Goal: Task Accomplishment & Management: Complete application form

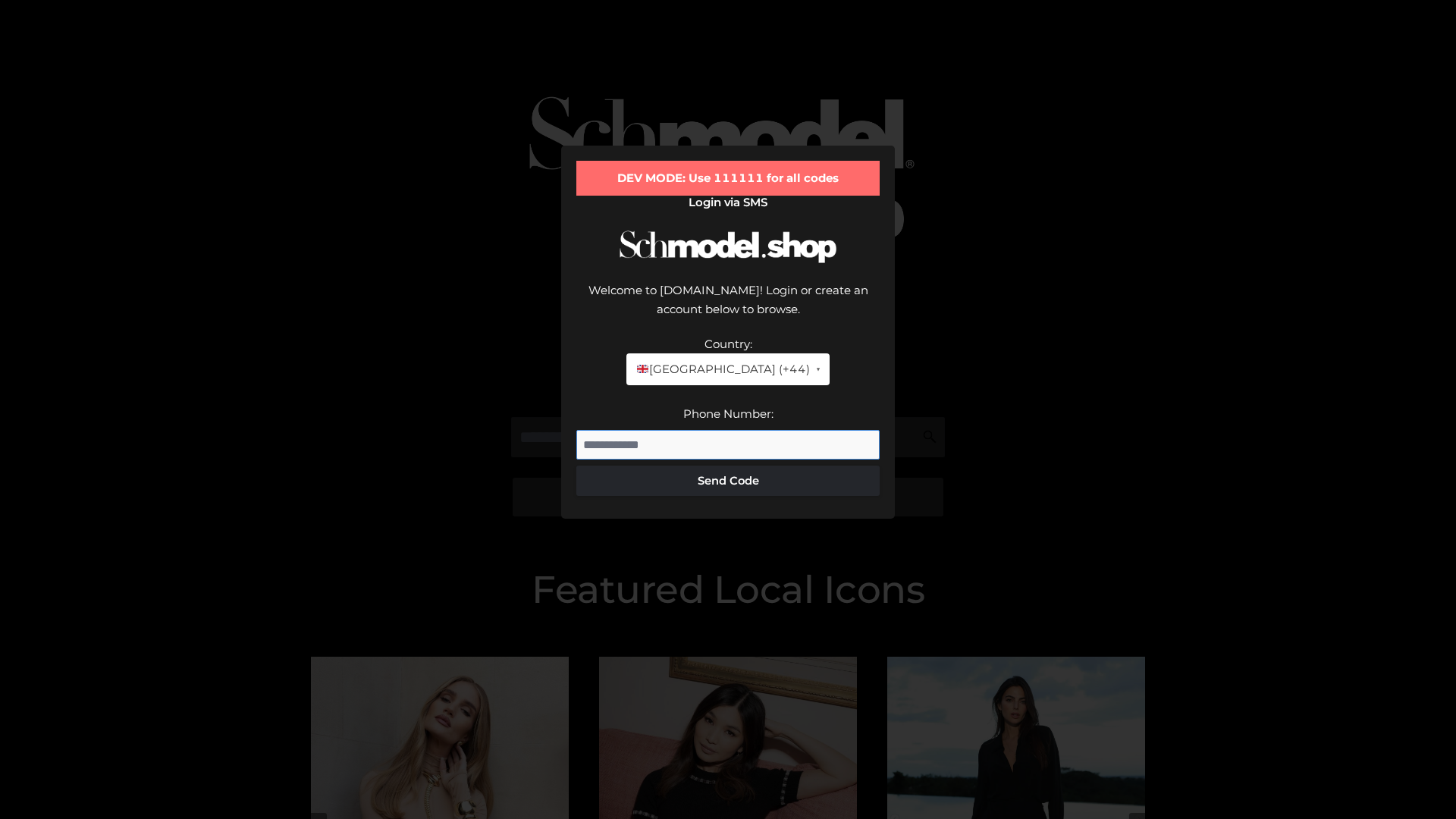
click at [728, 430] on input "Phone Number:" at bounding box center [728, 445] width 303 height 30
type input "**********"
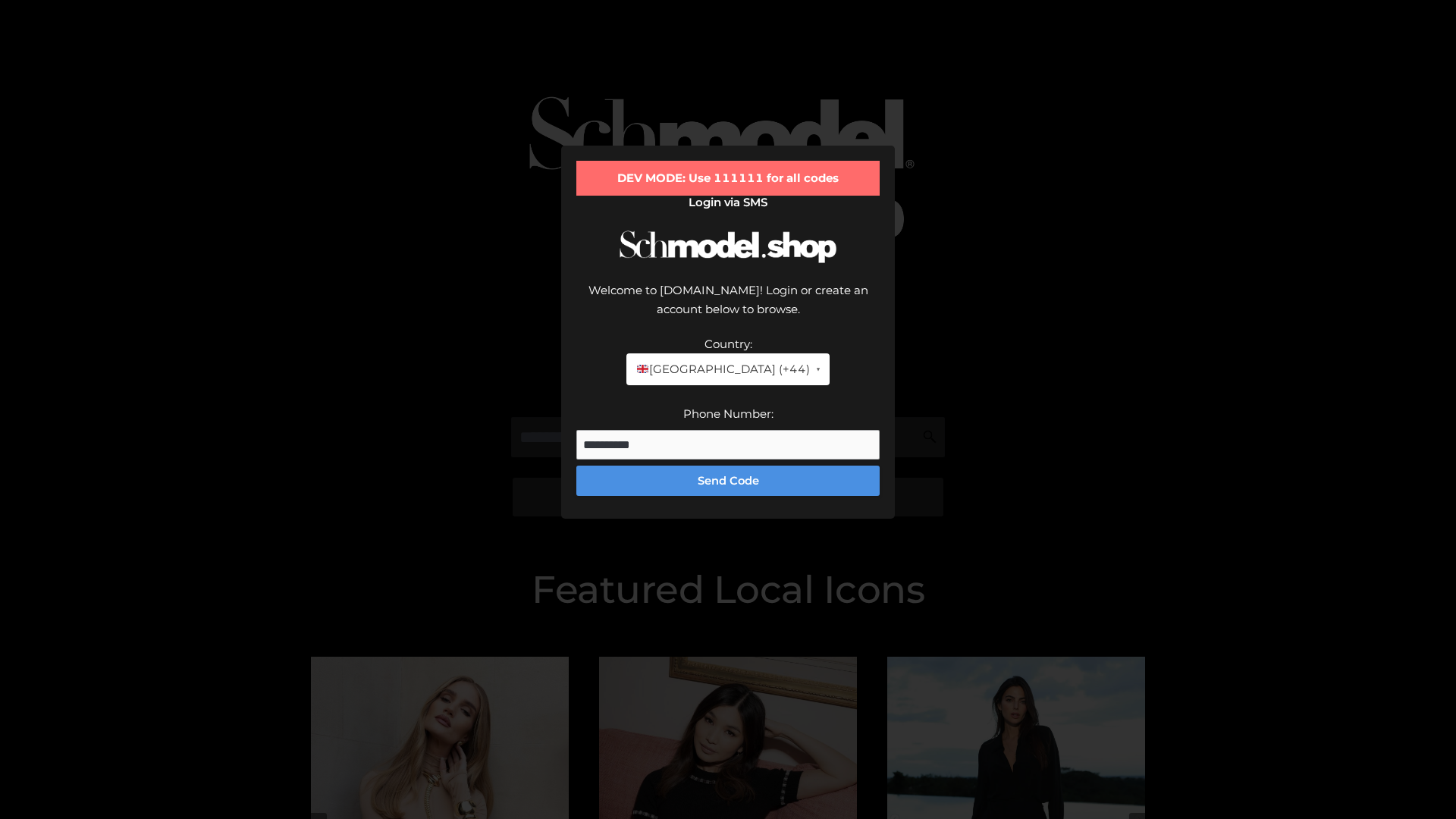
click at [728, 466] on button "Send Code" at bounding box center [728, 480] width 303 height 30
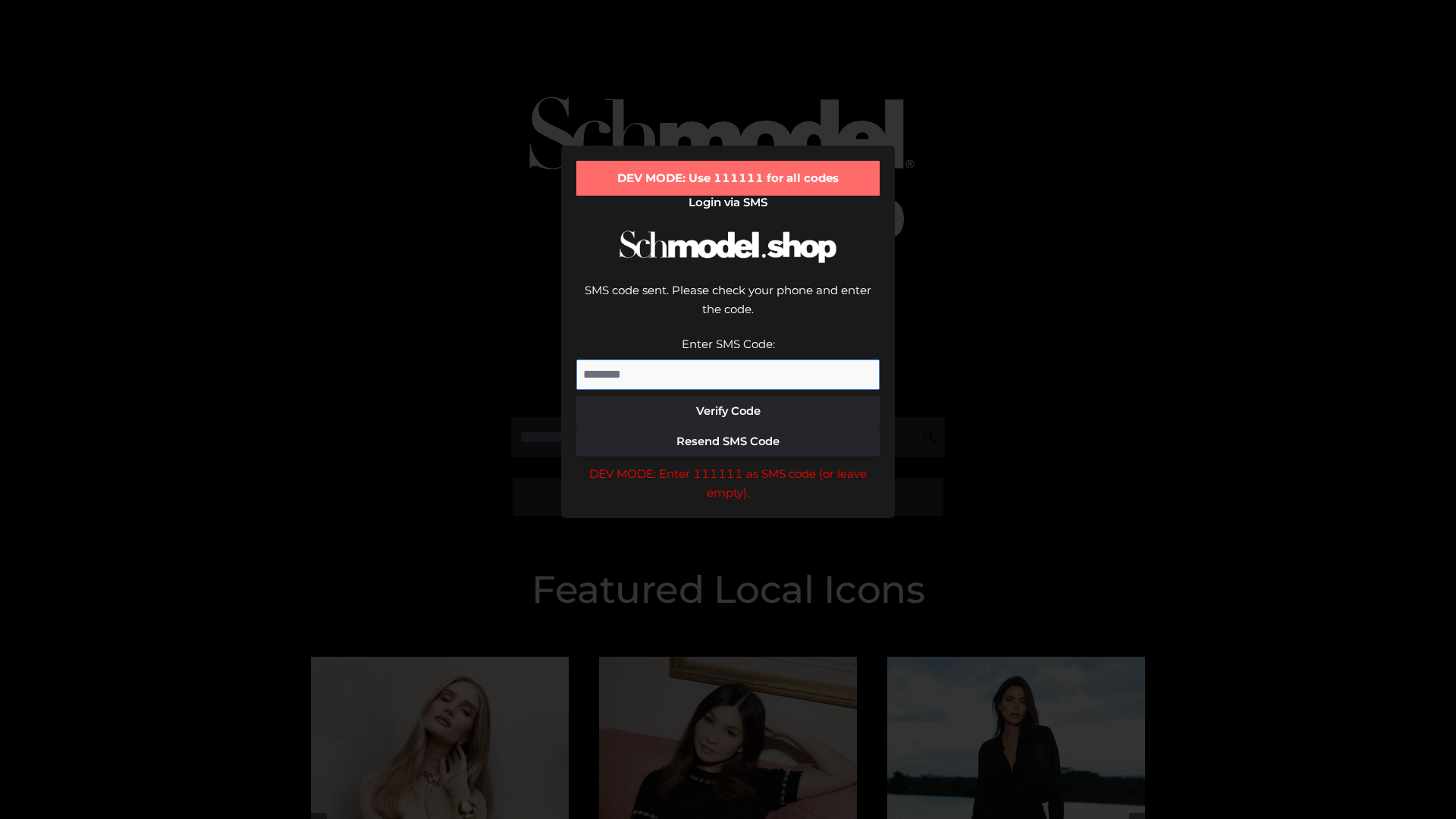
click at [728, 360] on input "Enter SMS Code:" at bounding box center [728, 374] width 303 height 30
type input "******"
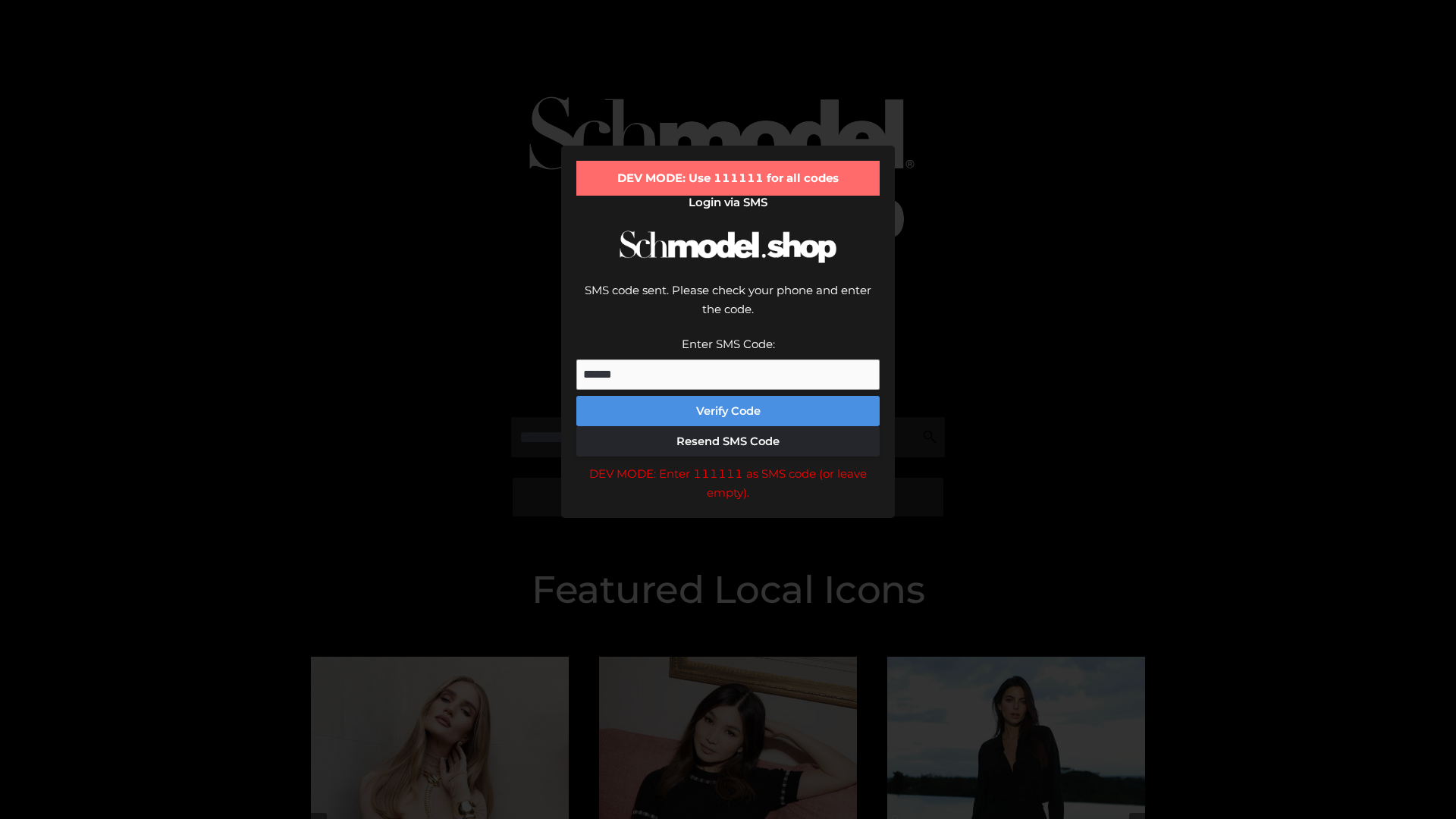
click at [728, 395] on button "Verify Code" at bounding box center [728, 410] width 303 height 30
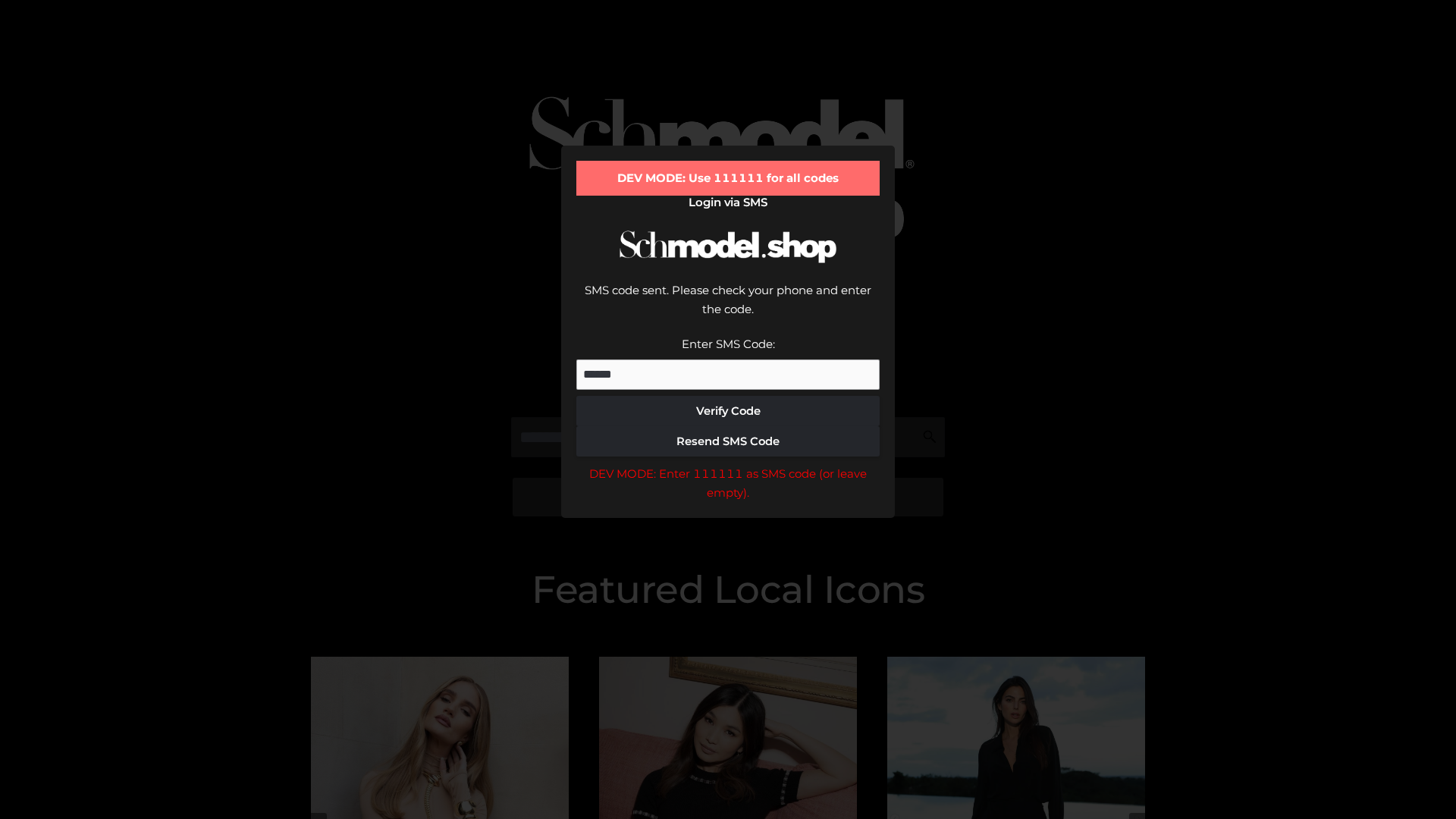
click at [728, 464] on div "DEV MODE: Enter 111111 as SMS code (or leave empty)." at bounding box center [728, 483] width 303 height 38
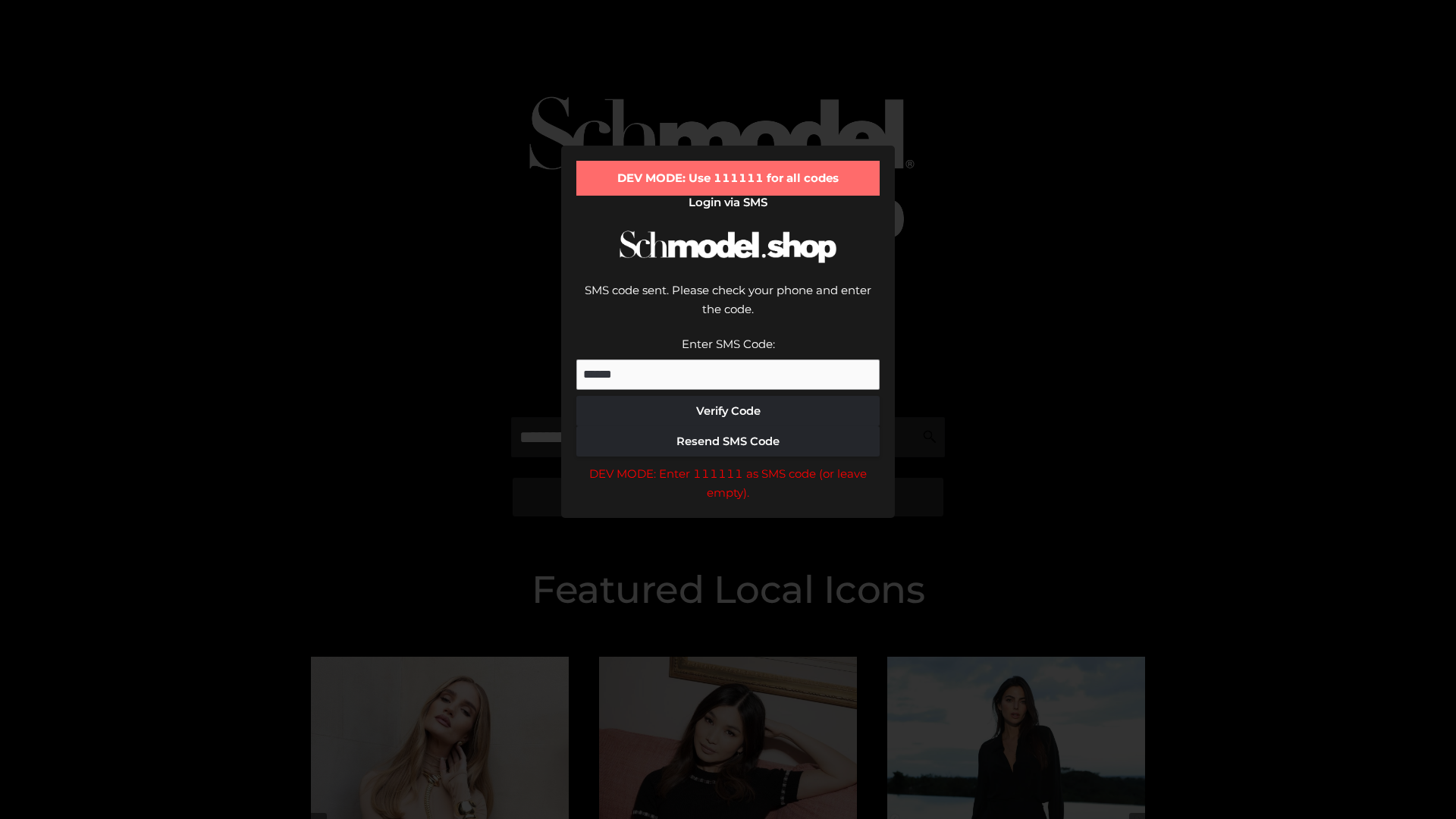
click at [728, 464] on div "DEV MODE: Enter 111111 as SMS code (or leave empty)." at bounding box center [728, 483] width 303 height 38
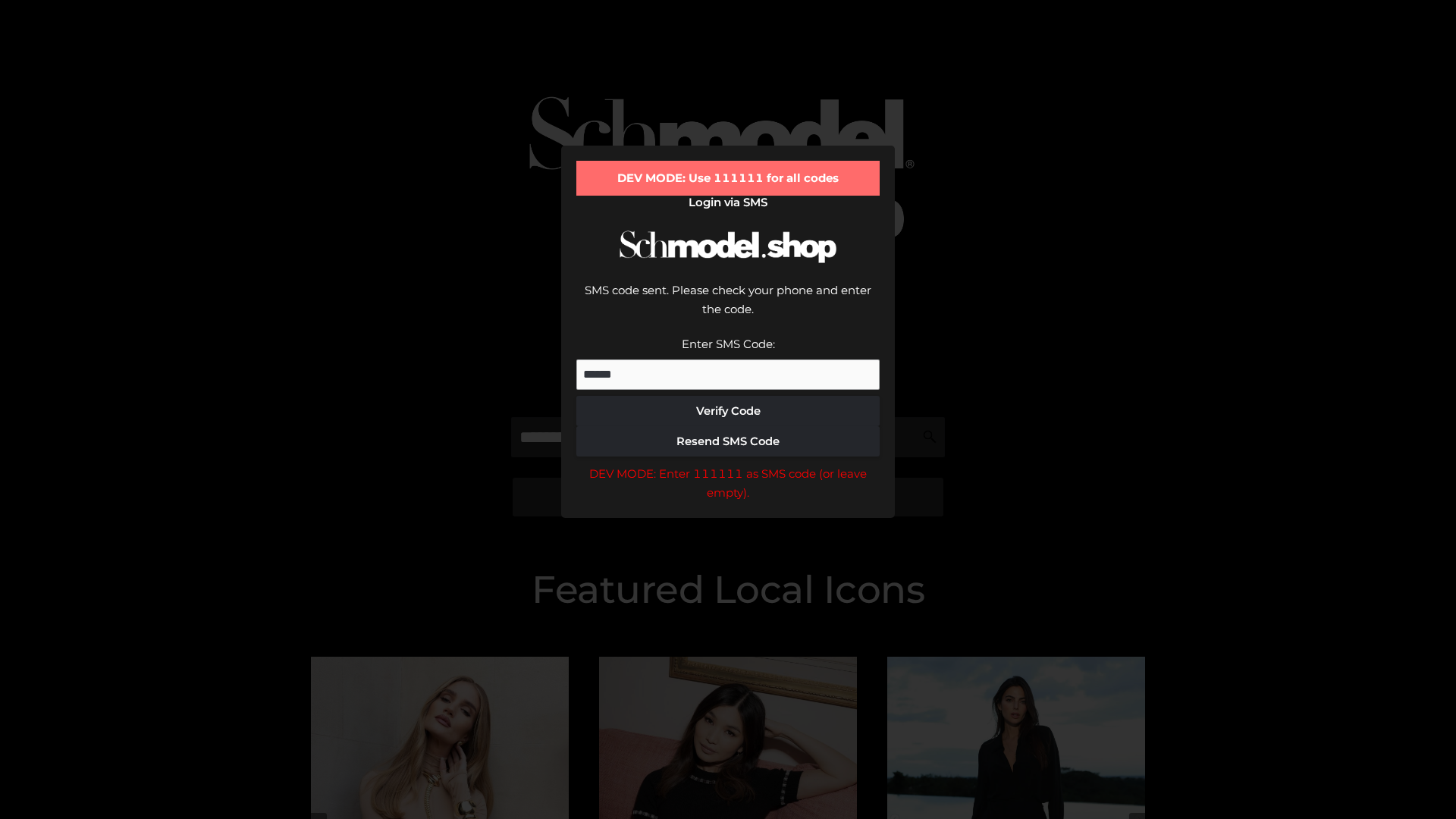
click at [728, 464] on div "DEV MODE: Enter 111111 as SMS code (or leave empty)." at bounding box center [728, 483] width 303 height 38
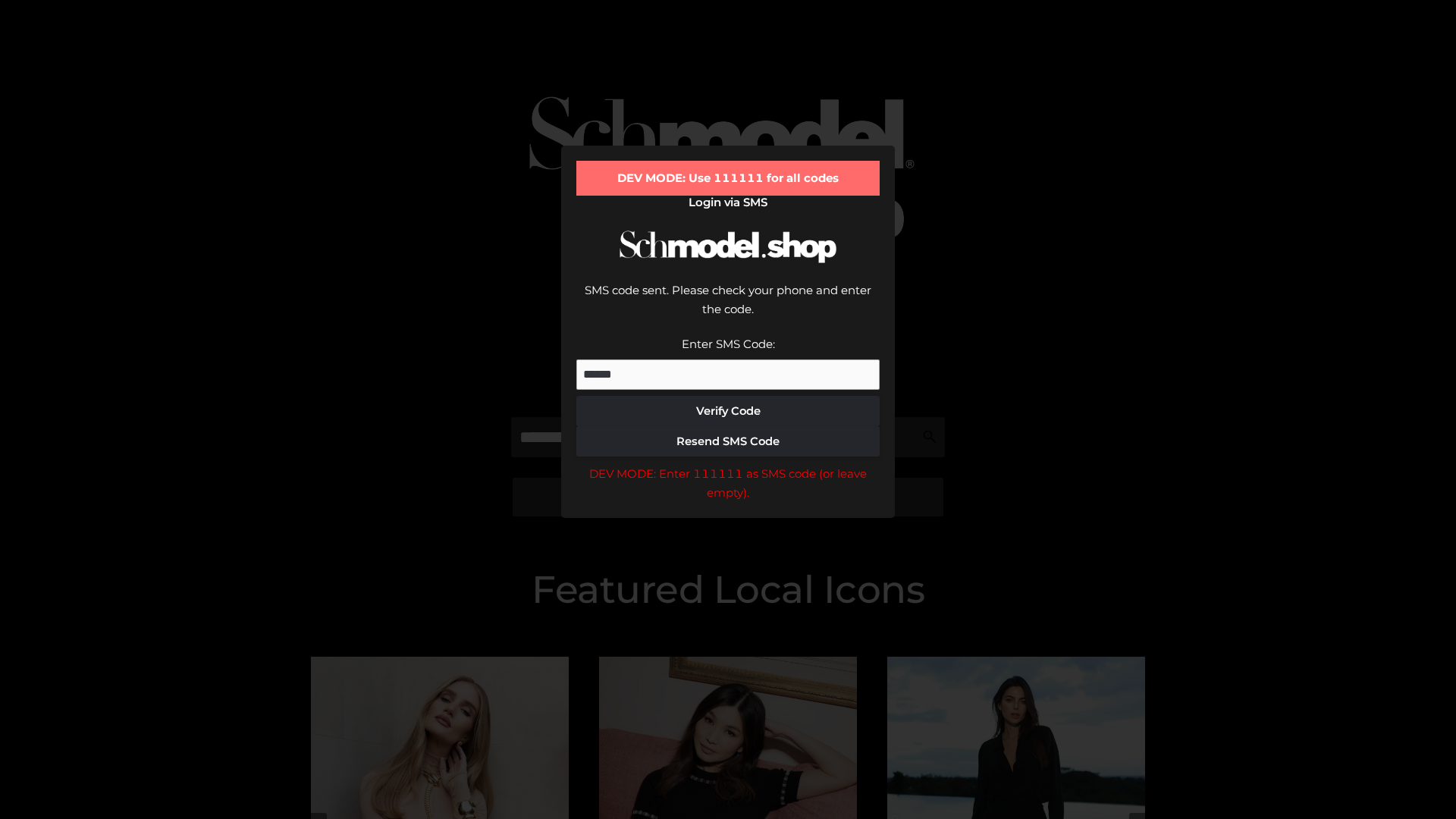
click at [728, 464] on div "DEV MODE: Enter 111111 as SMS code (or leave empty)." at bounding box center [728, 483] width 303 height 38
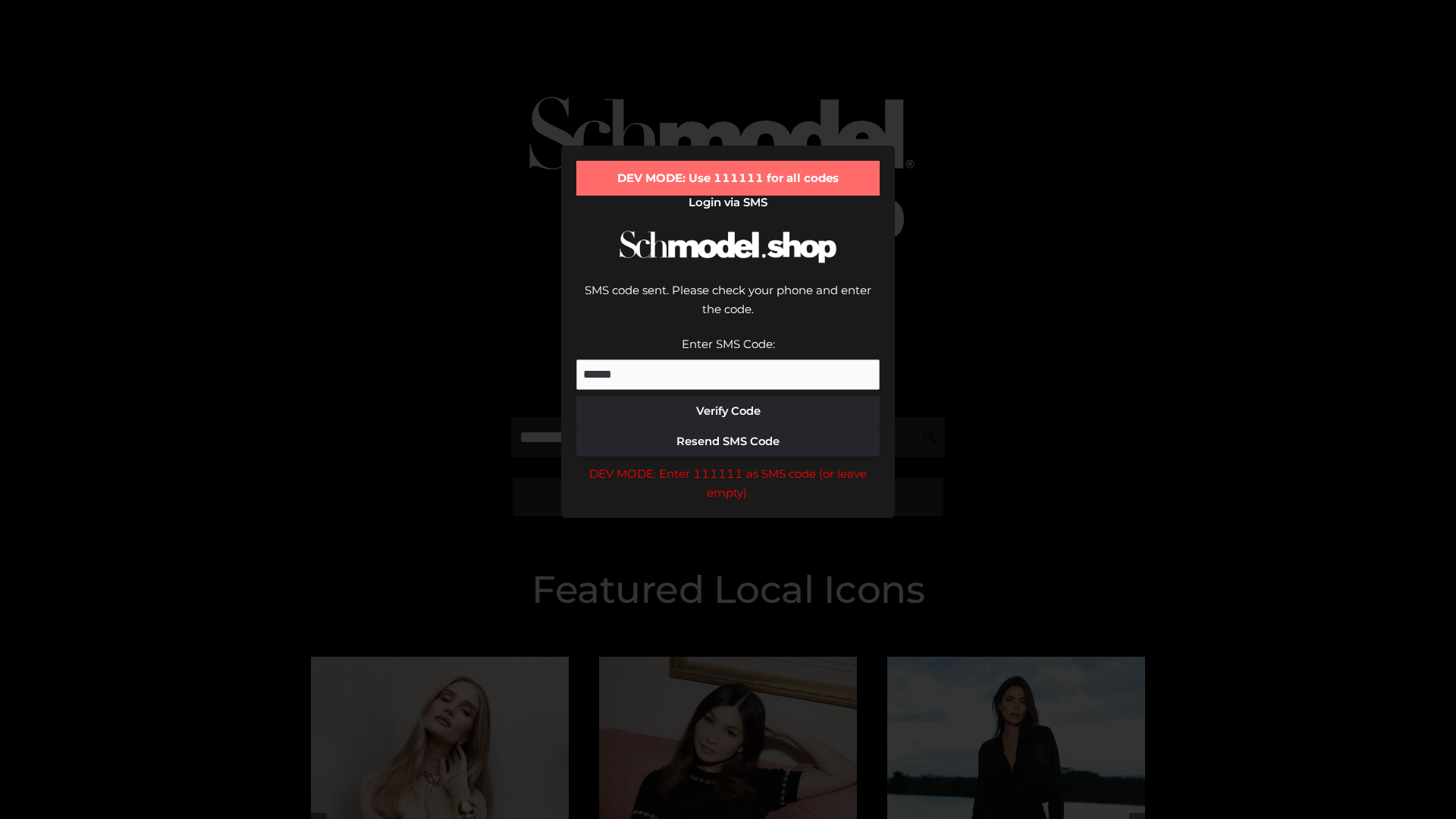
click at [728, 464] on div "DEV MODE: Enter 111111 as SMS code (or leave empty)." at bounding box center [728, 483] width 303 height 38
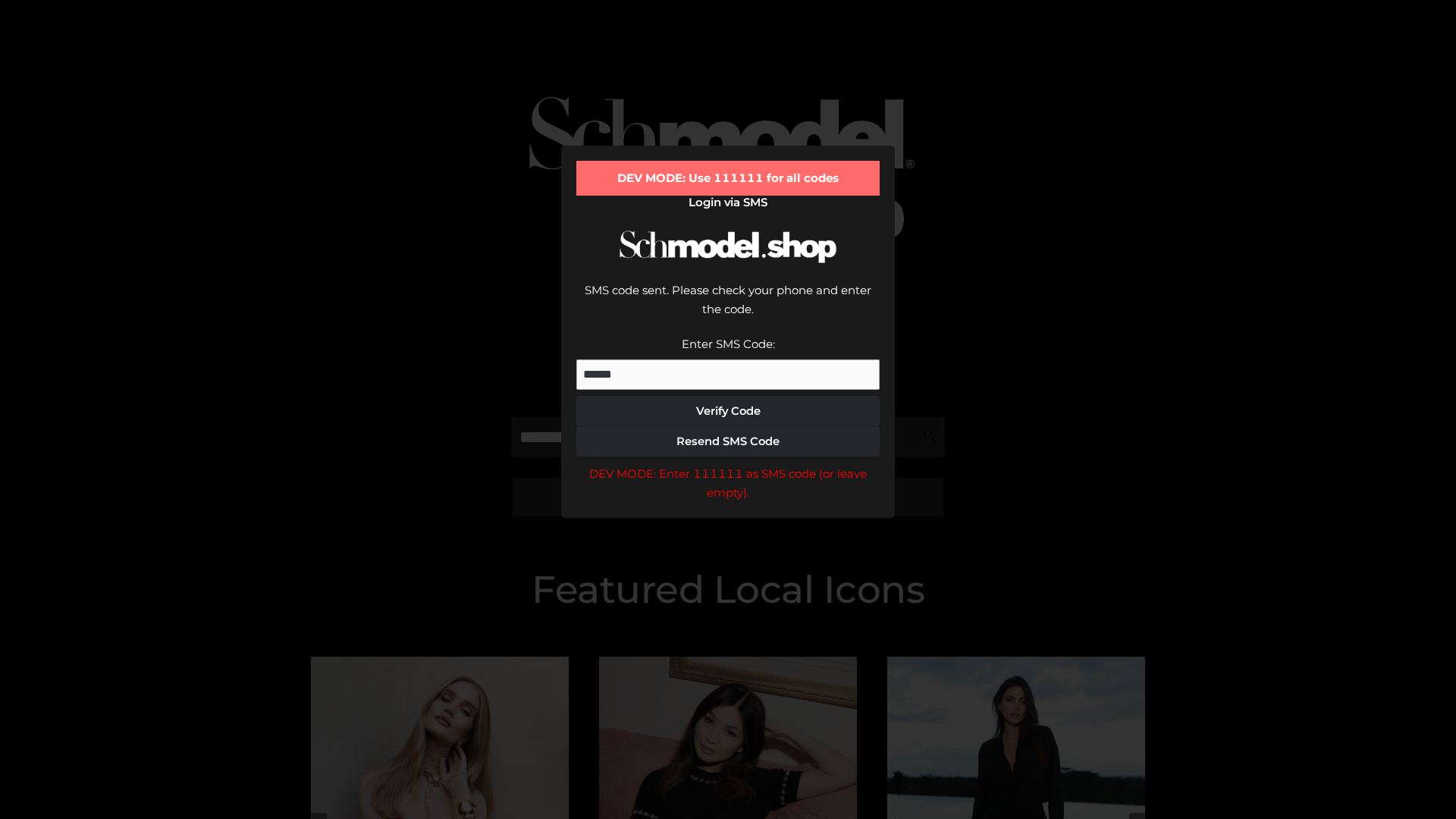
click at [728, 464] on div "DEV MODE: Enter 111111 as SMS code (or leave empty)." at bounding box center [728, 483] width 303 height 38
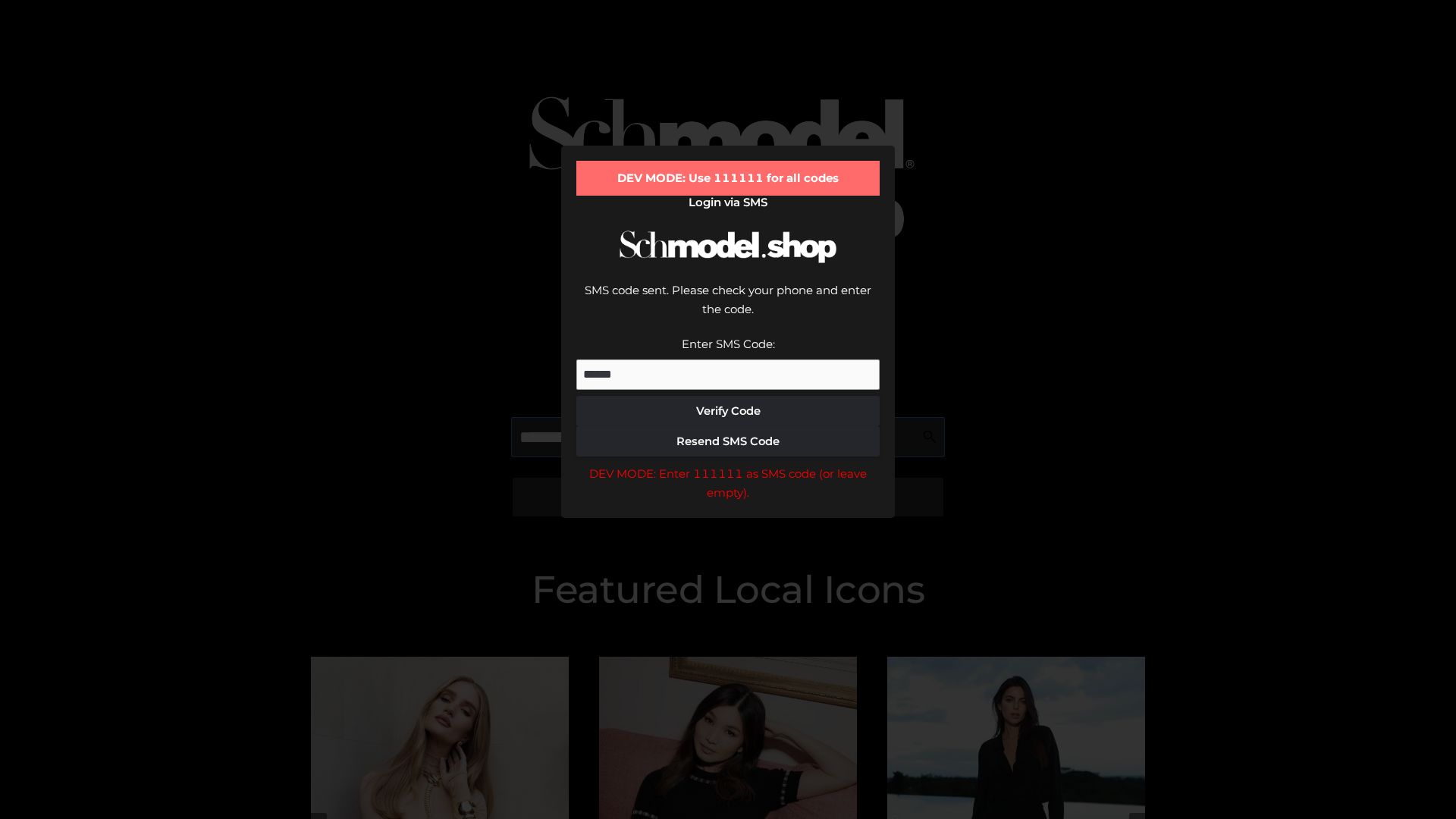
scroll to position [0, 79]
click at [728, 464] on div "DEV MODE: Enter 111111 as SMS code (or leave empty)." at bounding box center [728, 483] width 303 height 38
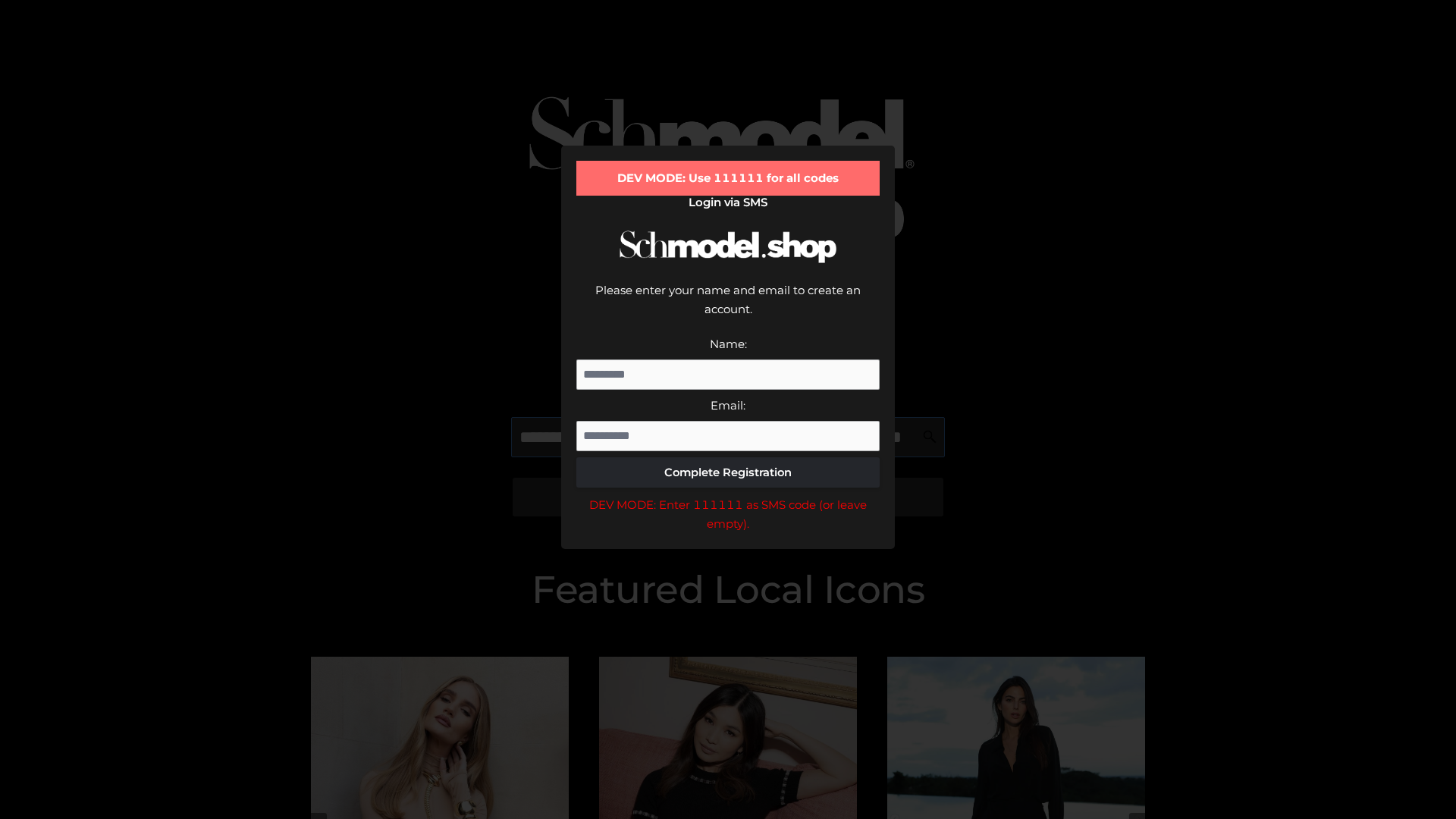
scroll to position [0, 111]
click at [728, 495] on div "DEV MODE: Enter 111111 as SMS code (or leave empty)." at bounding box center [728, 514] width 303 height 38
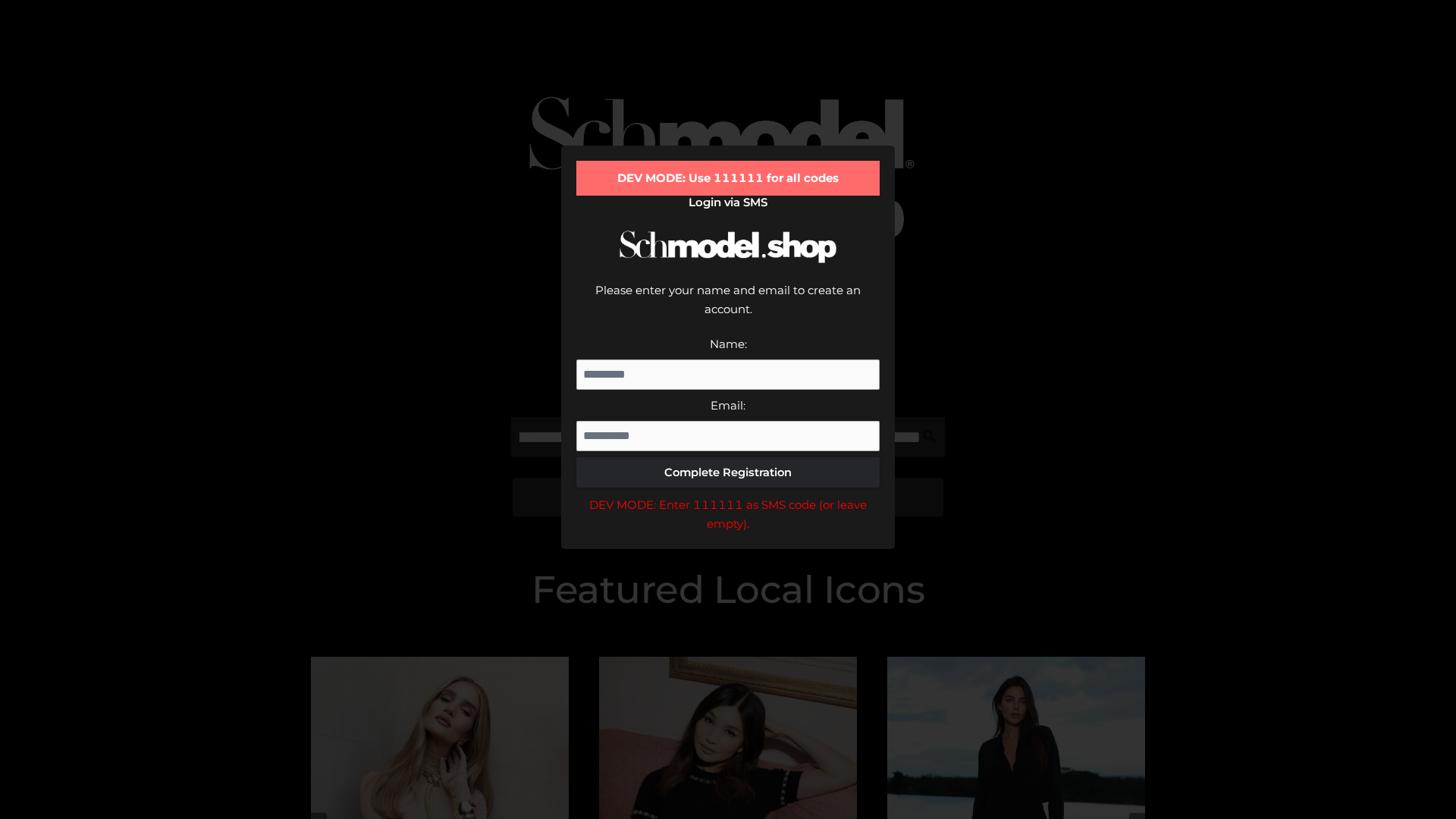
click at [728, 495] on div "DEV MODE: Enter 111111 as SMS code (or leave empty)." at bounding box center [728, 514] width 303 height 38
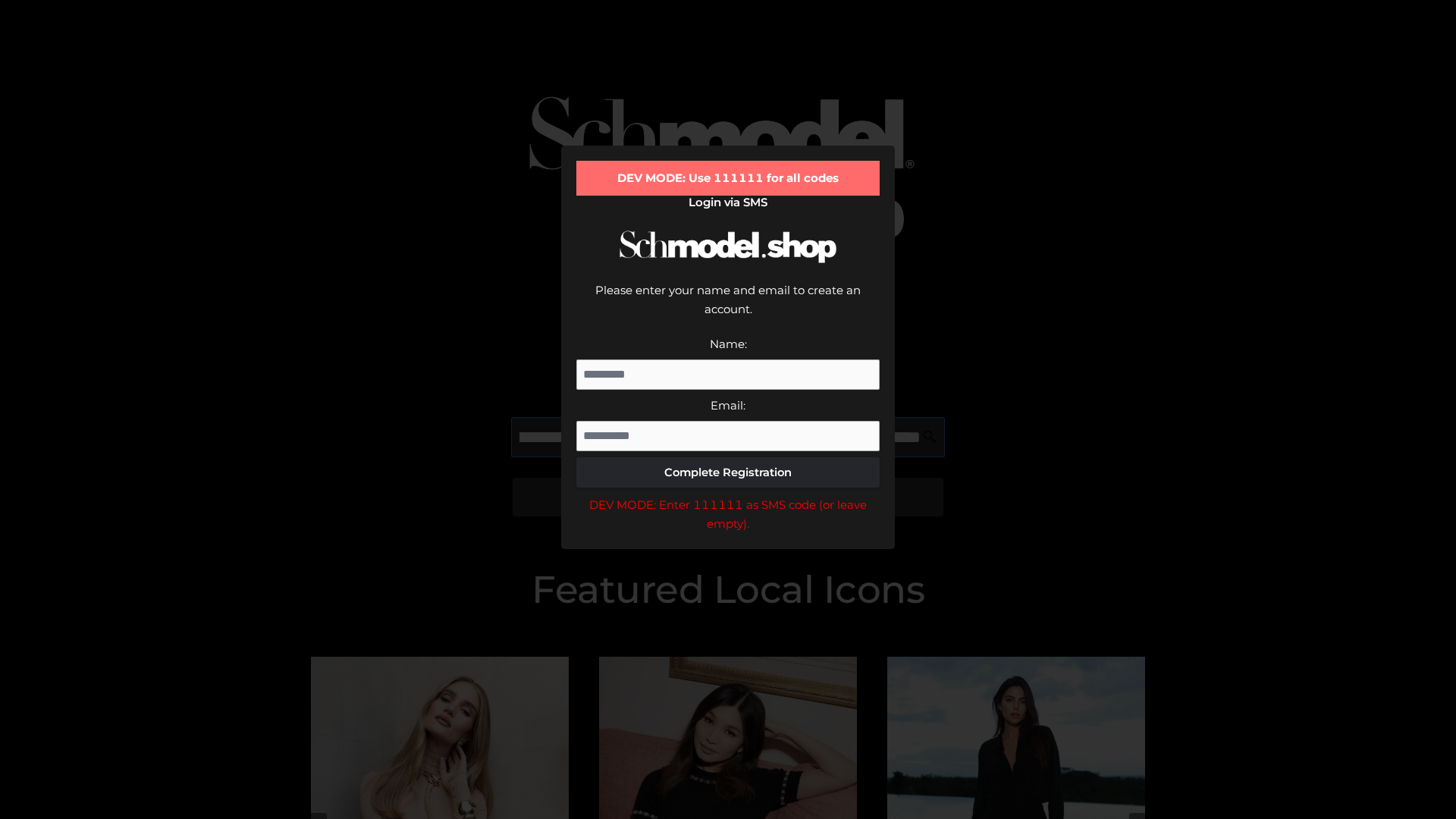
scroll to position [0, 203]
click at [728, 495] on div "DEV MODE: Enter 111111 as SMS code (or leave empty)." at bounding box center [728, 514] width 303 height 38
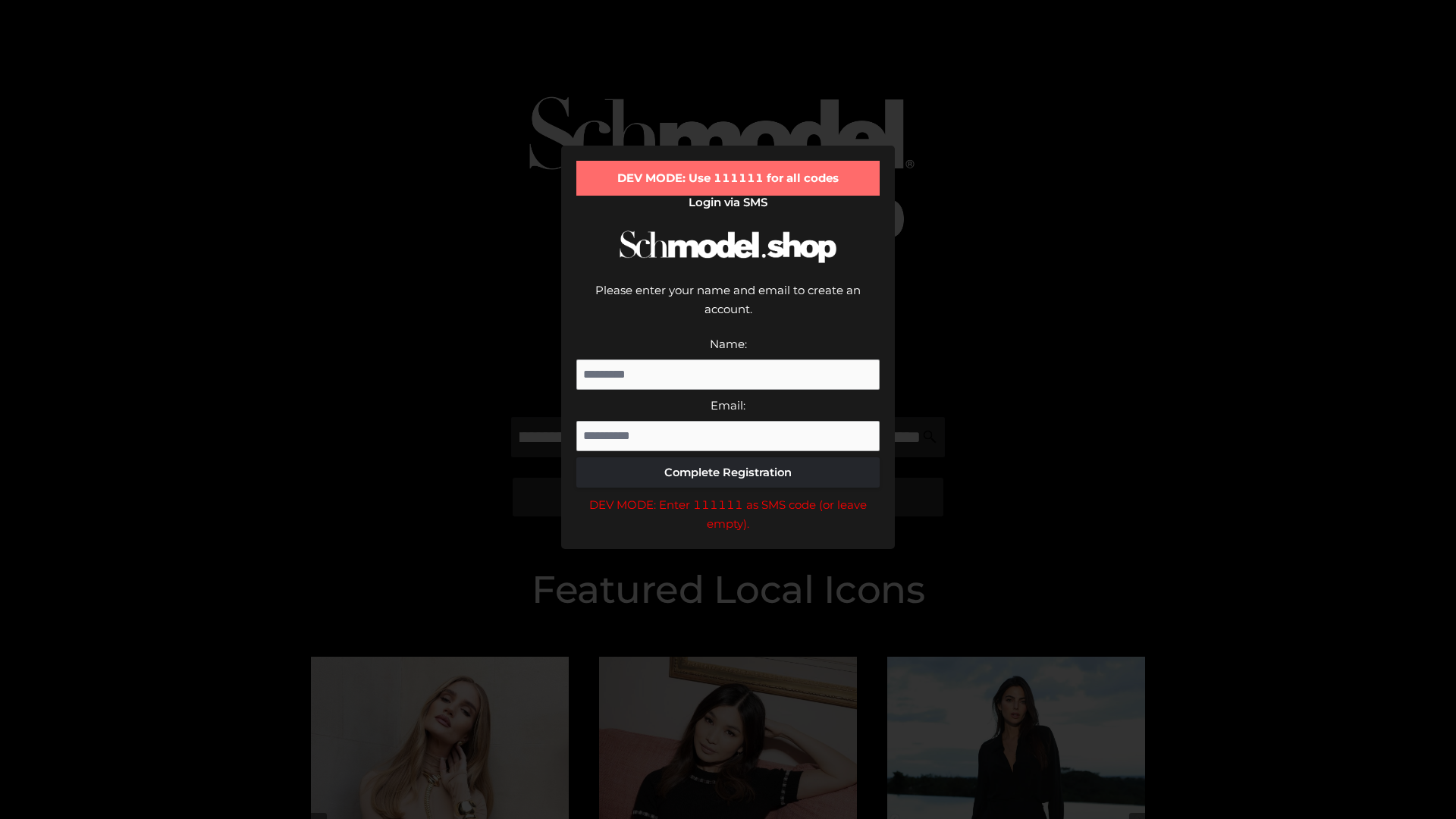
click at [728, 495] on div "DEV MODE: Enter 111111 as SMS code (or leave empty)." at bounding box center [728, 514] width 303 height 38
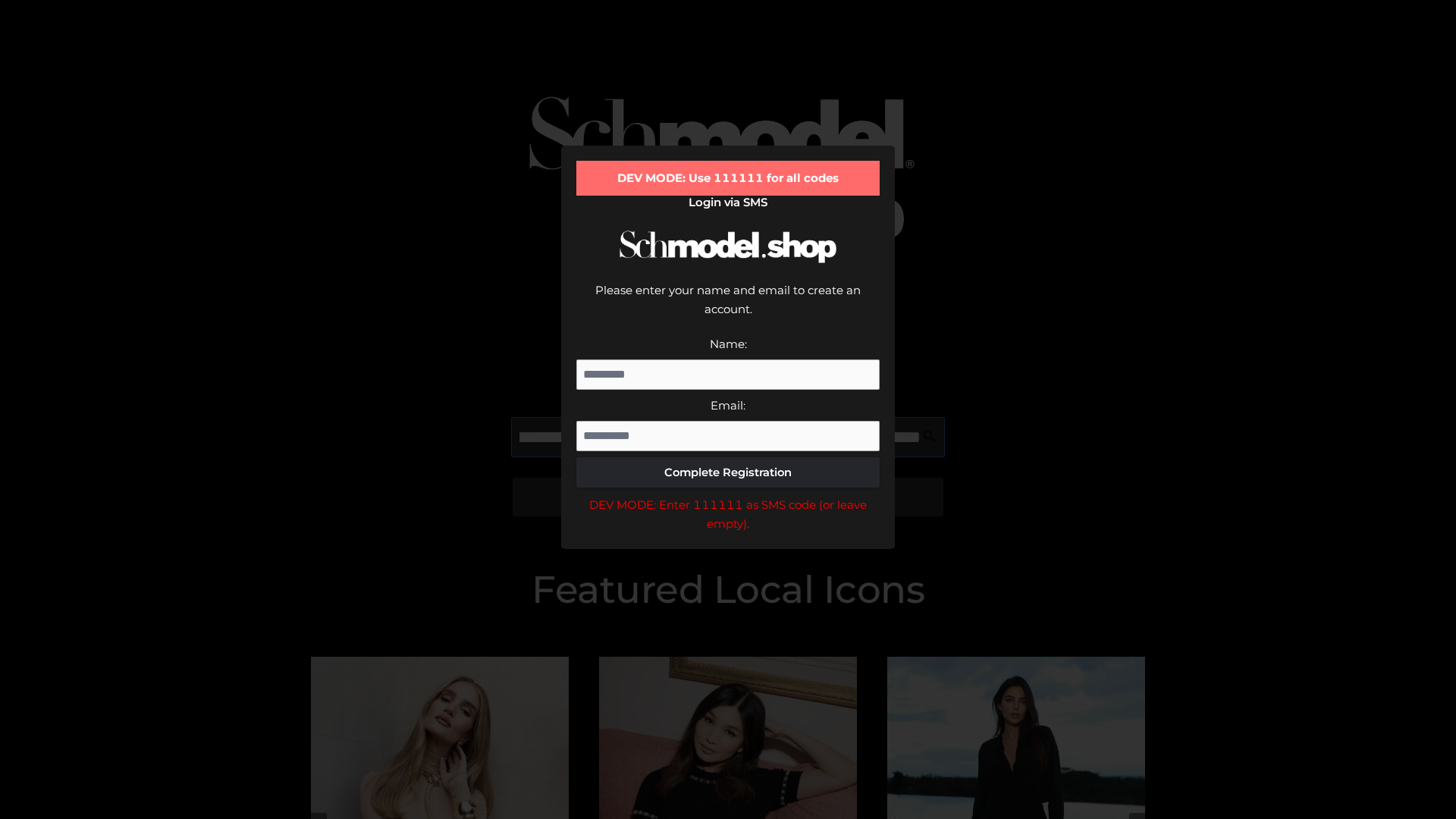
scroll to position [0, 297]
click at [728, 495] on div "DEV MODE: Enter 111111 as SMS code (or leave empty)." at bounding box center [728, 514] width 303 height 38
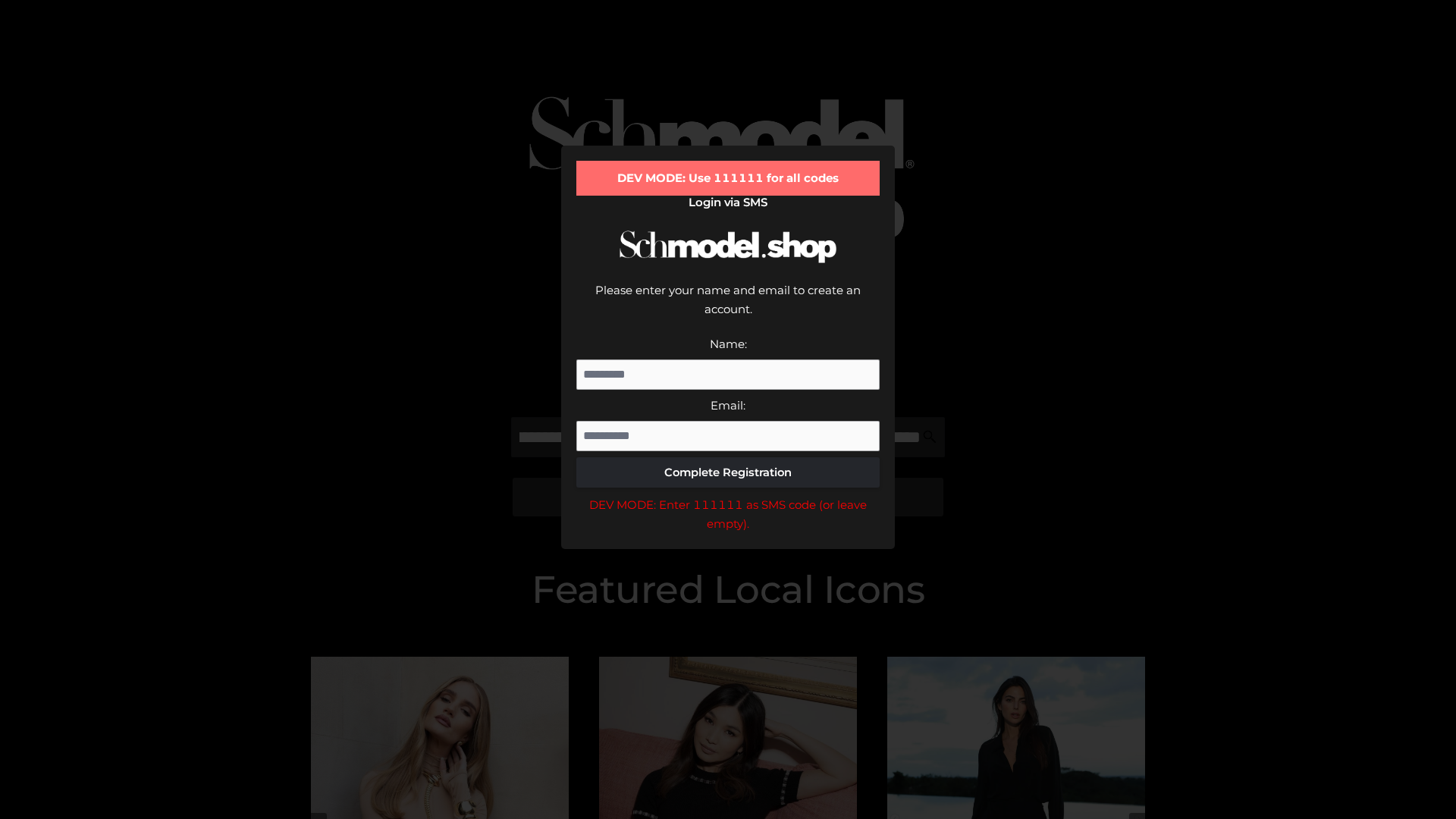
click at [728, 495] on div "DEV MODE: Enter 111111 as SMS code (or leave empty)." at bounding box center [728, 514] width 303 height 38
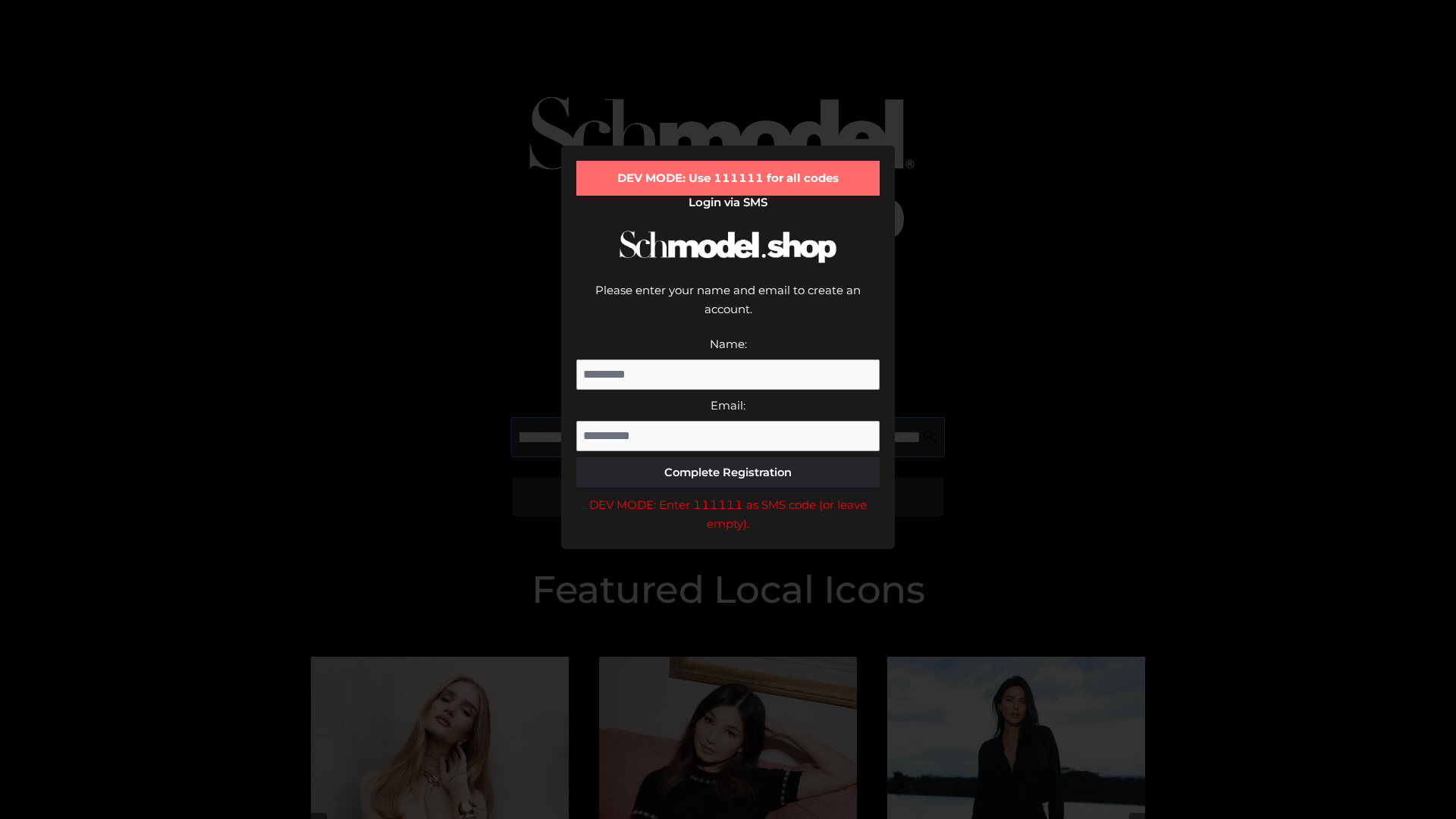
scroll to position [0, 385]
click at [728, 495] on div "DEV MODE: Enter 111111 as SMS code (or leave empty)." at bounding box center [728, 514] width 303 height 38
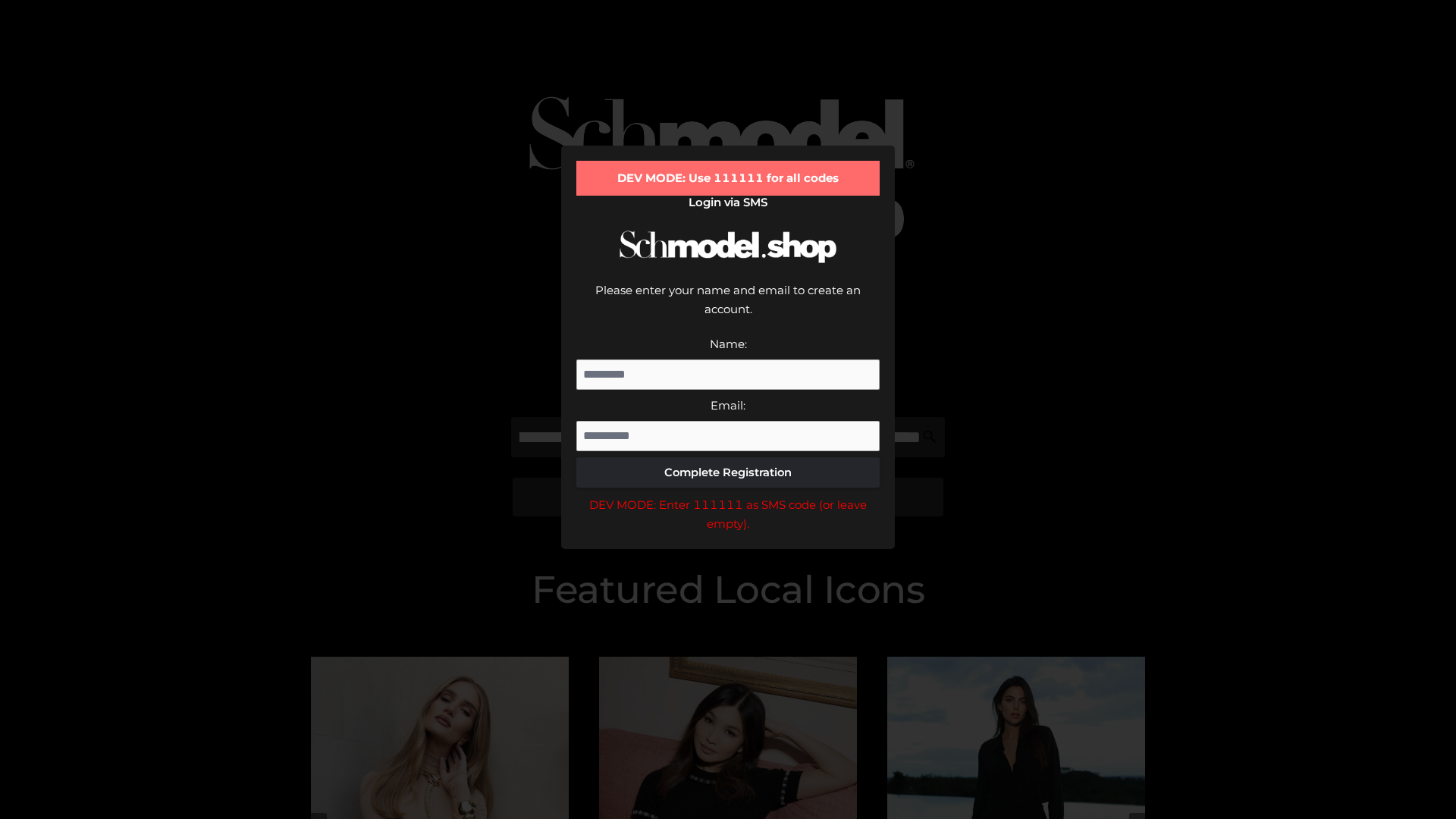
click at [728, 495] on div "DEV MODE: Enter 111111 as SMS code (or leave empty)." at bounding box center [728, 514] width 303 height 38
type input "**********"
